Goal: Information Seeking & Learning: Learn about a topic

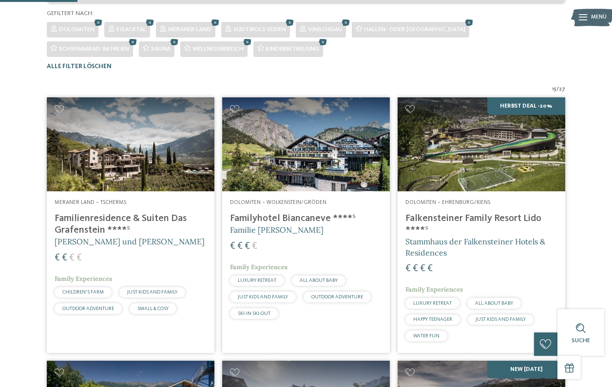
scroll to position [203, 0]
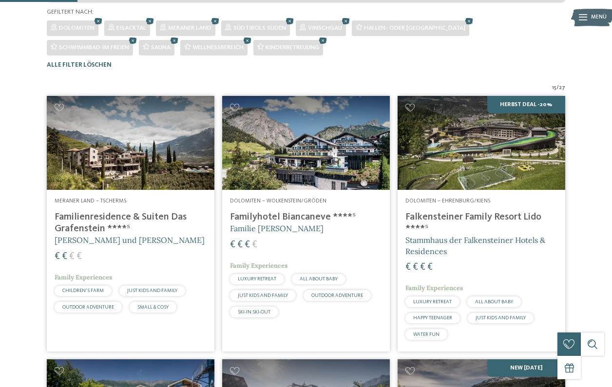
click at [292, 223] on h4 "Familyhotel Biancaneve ****ˢ" at bounding box center [306, 217] width 152 height 12
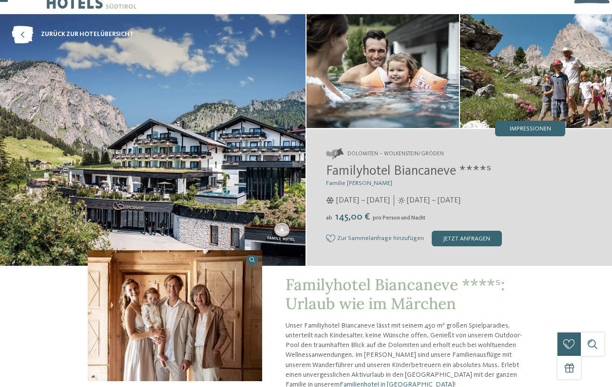
scroll to position [21, 0]
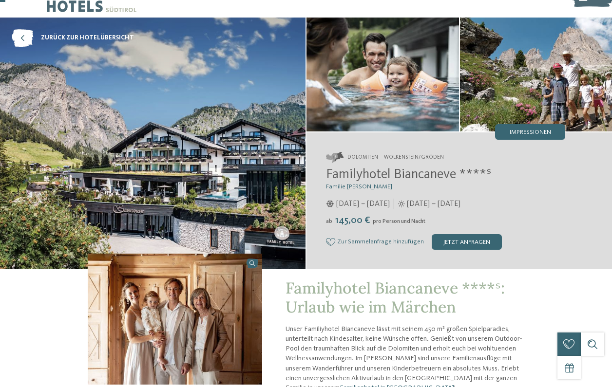
click at [145, 114] on img at bounding box center [152, 144] width 305 height 252
click at [23, 36] on icon at bounding box center [22, 38] width 21 height 18
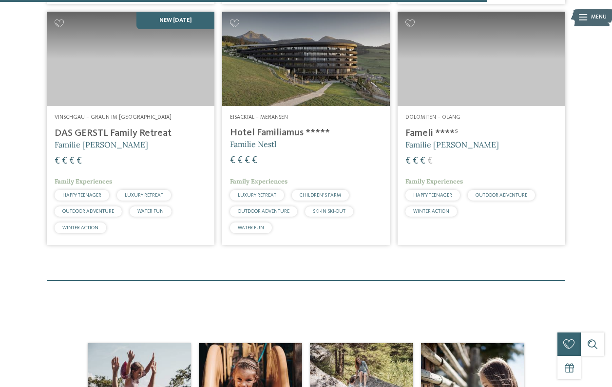
scroll to position [1273, 0]
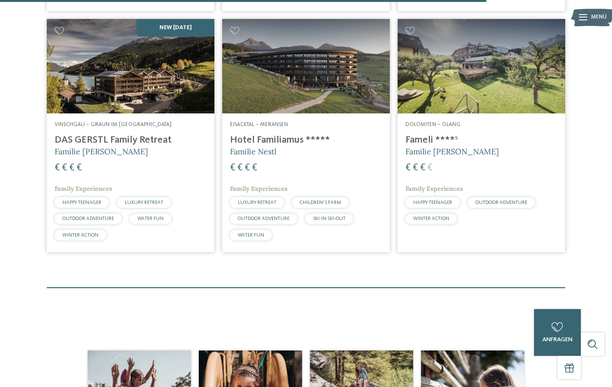
click at [472, 74] on img at bounding box center [481, 66] width 168 height 94
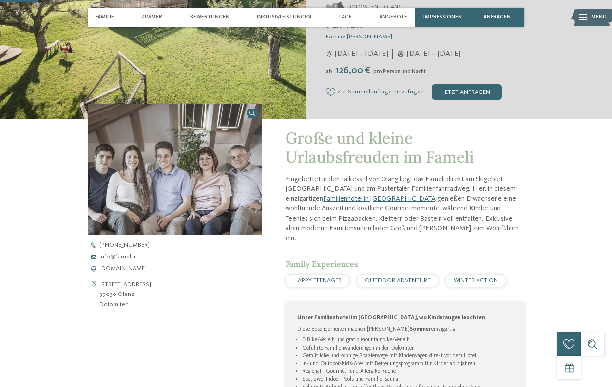
scroll to position [173, 0]
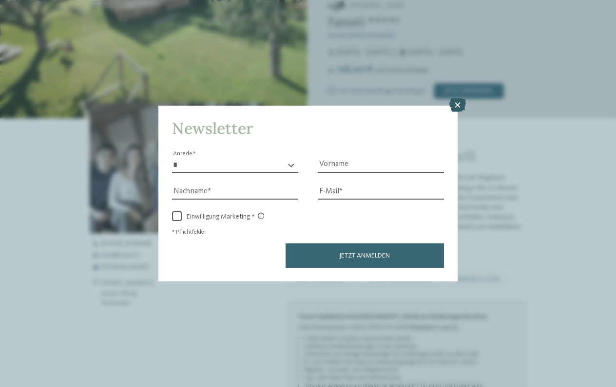
click at [455, 98] on icon at bounding box center [457, 105] width 17 height 14
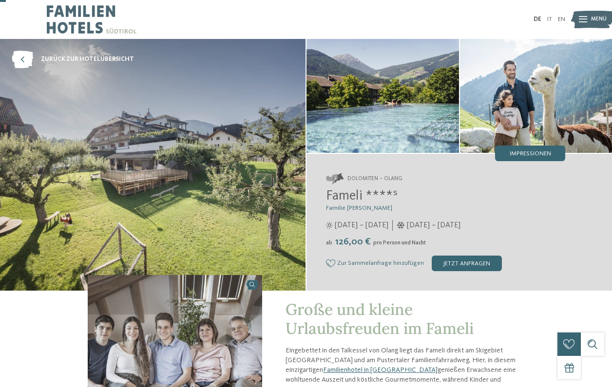
scroll to position [0, 0]
click at [22, 57] on icon at bounding box center [22, 60] width 21 height 18
